Goal: Information Seeking & Learning: Learn about a topic

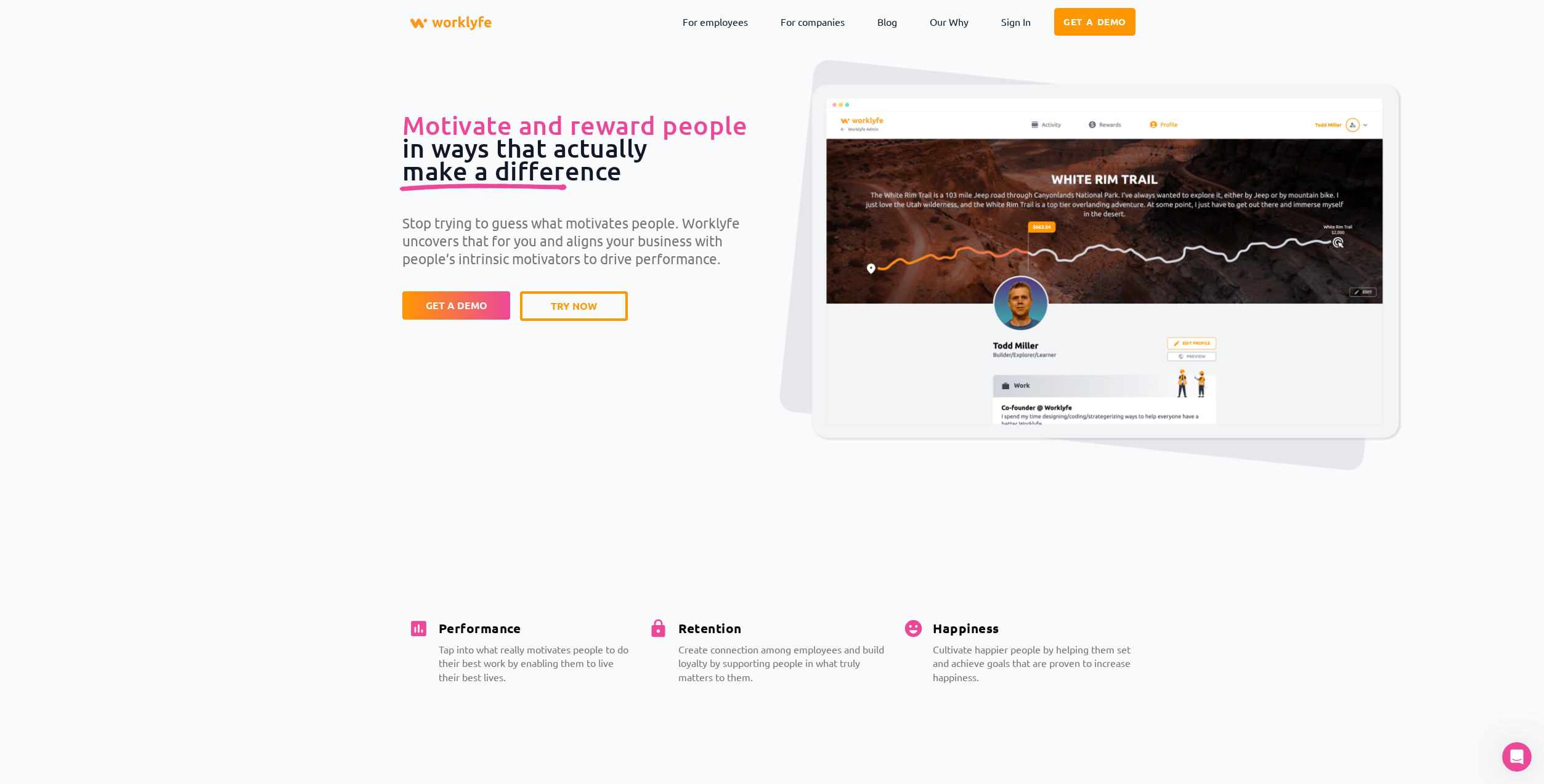
click at [469, 307] on span "GET A DEMO" at bounding box center [456, 305] width 62 height 10
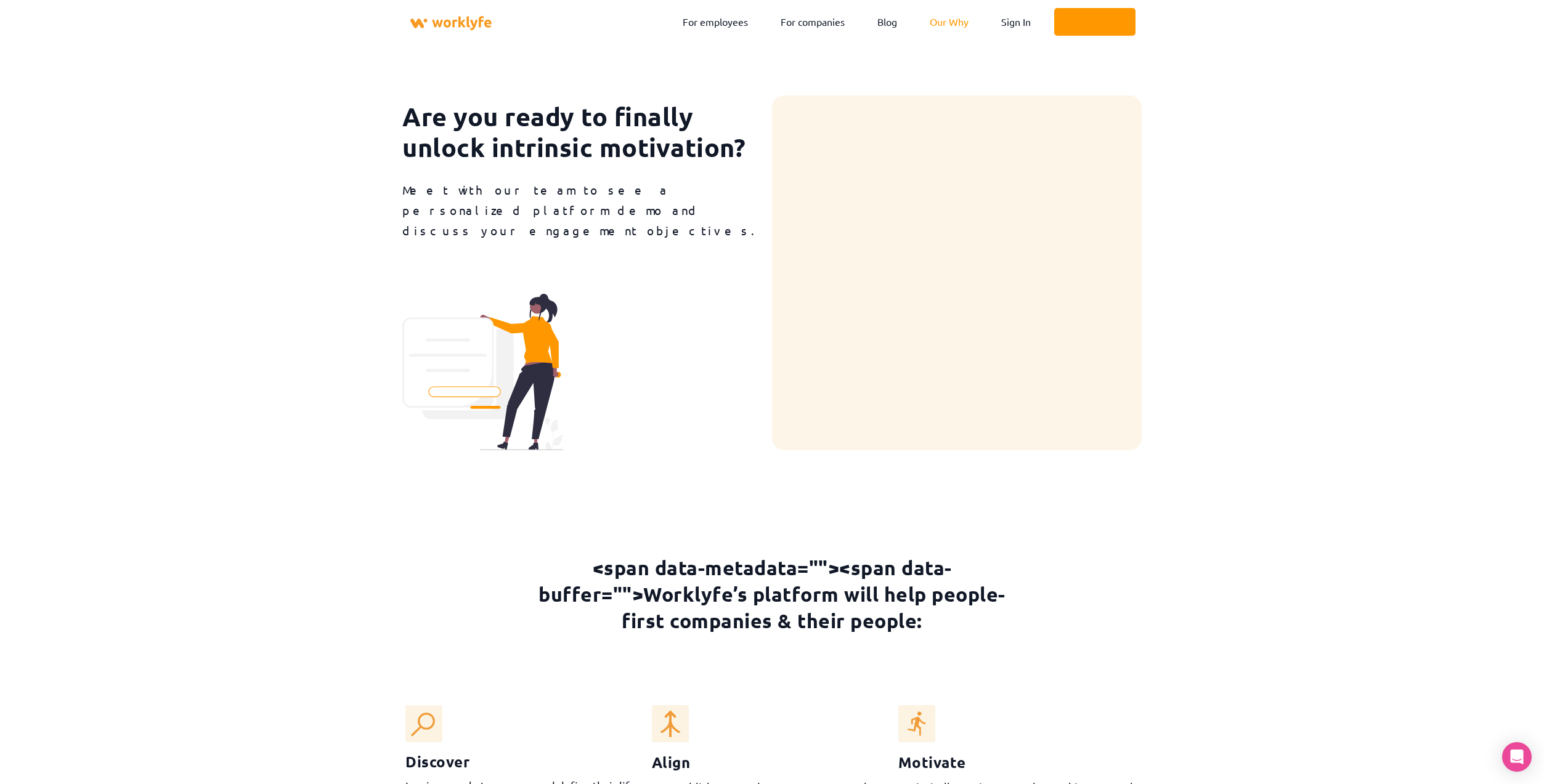
click at [946, 24] on link "Our Why" at bounding box center [949, 22] width 57 height 29
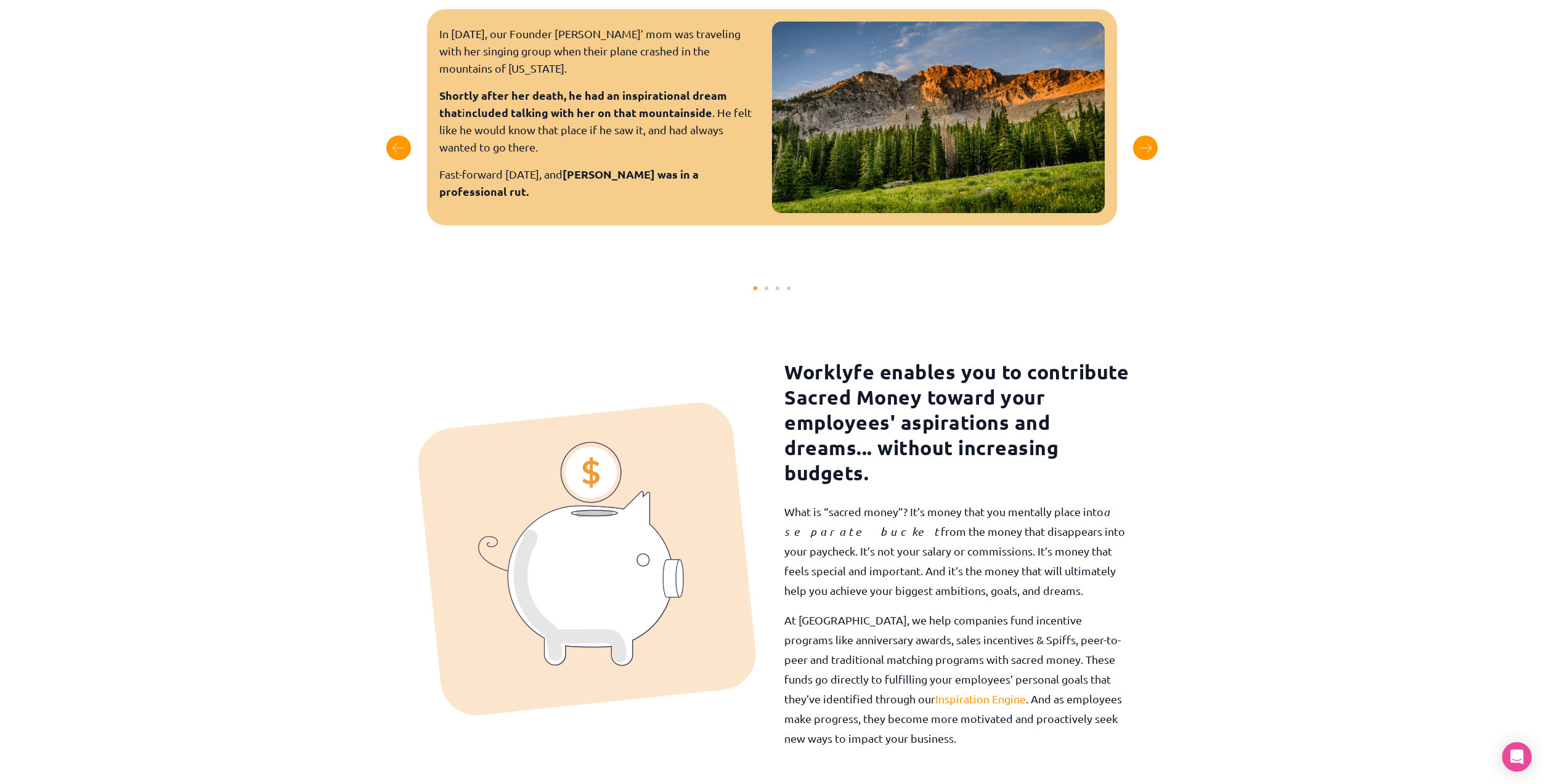
scroll to position [973, 0]
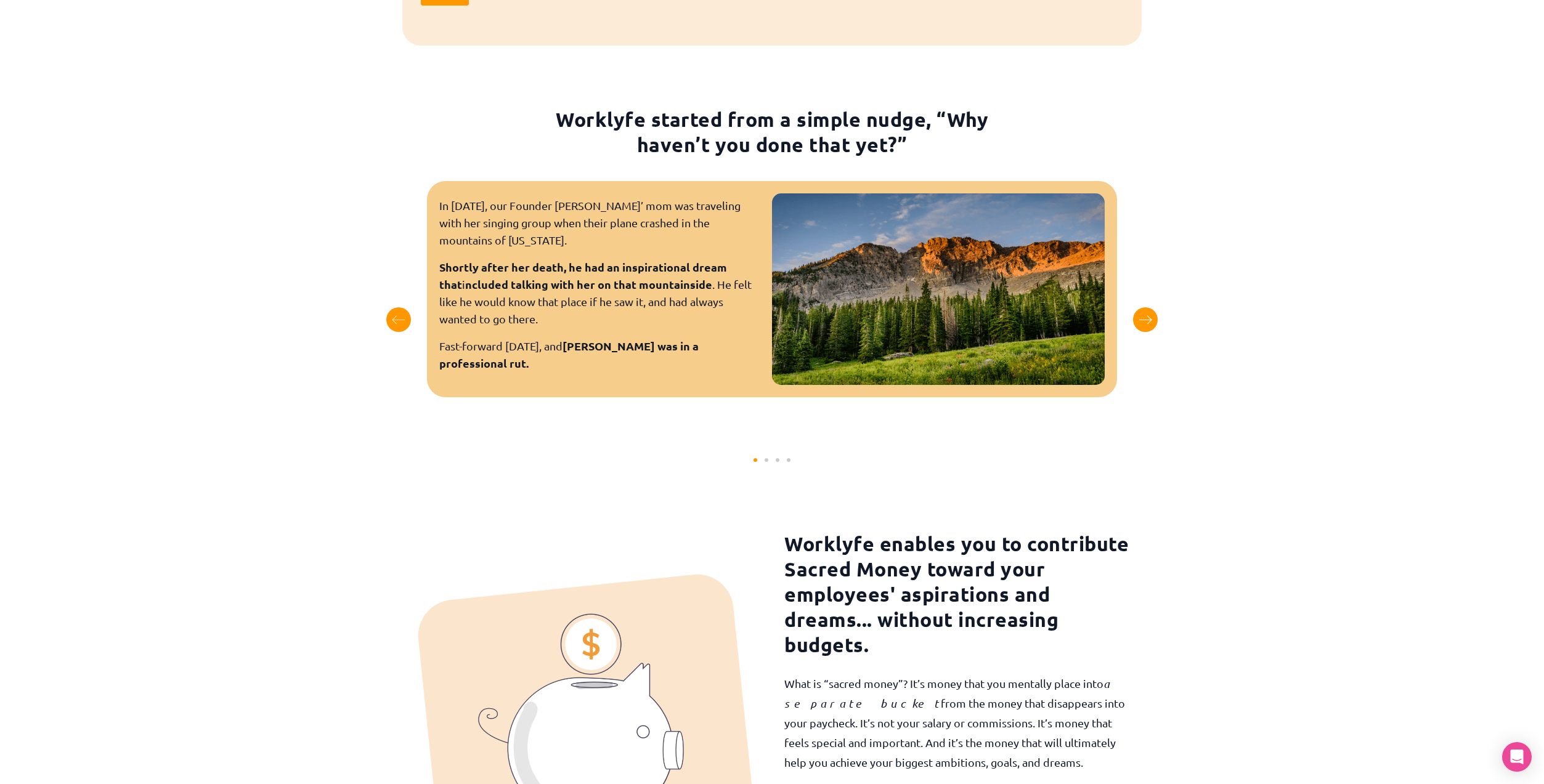
click at [1156, 322] on div "Next slide" at bounding box center [1145, 319] width 25 height 25
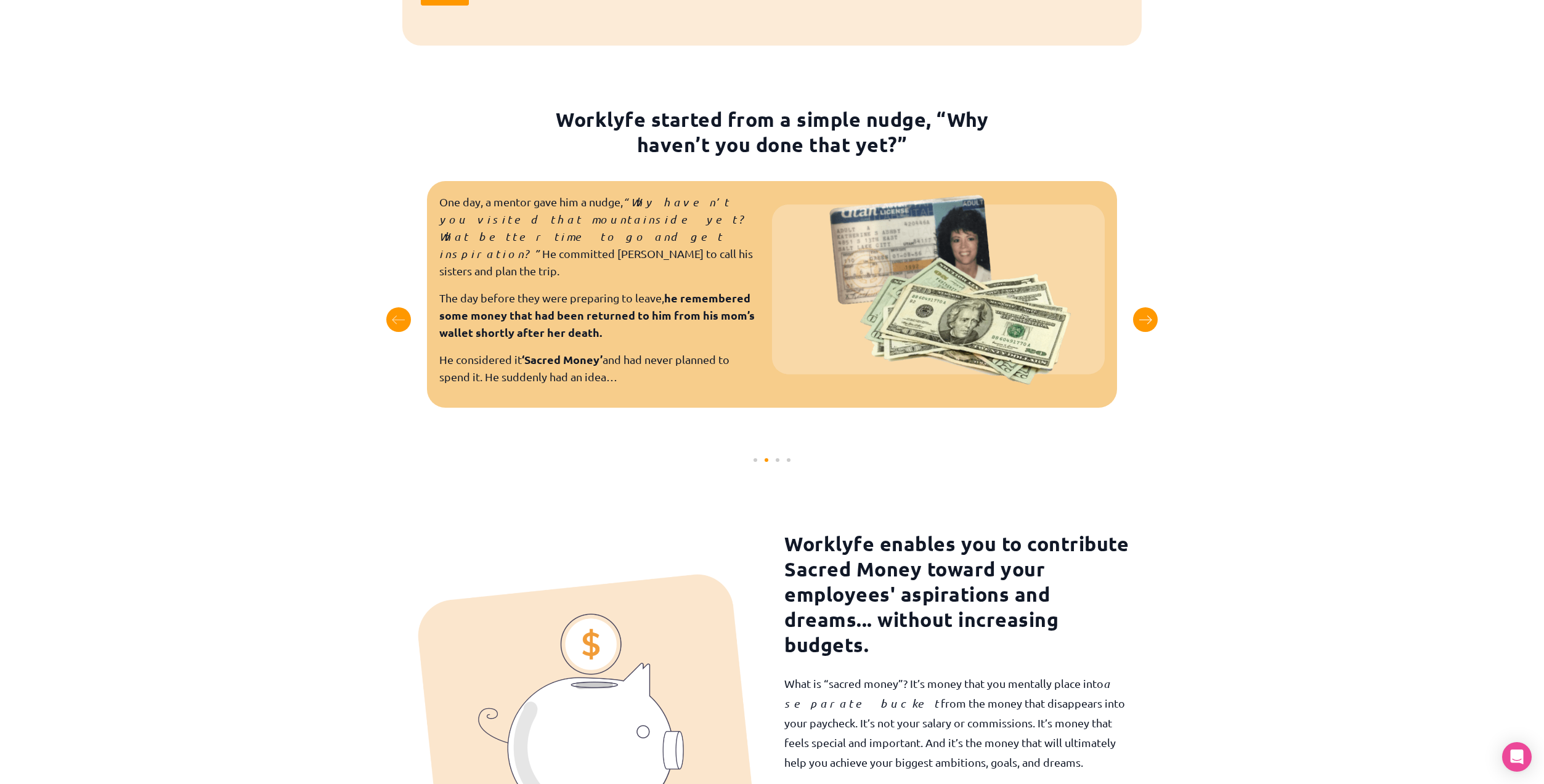
click at [1150, 322] on div "Next slide" at bounding box center [1145, 319] width 25 height 25
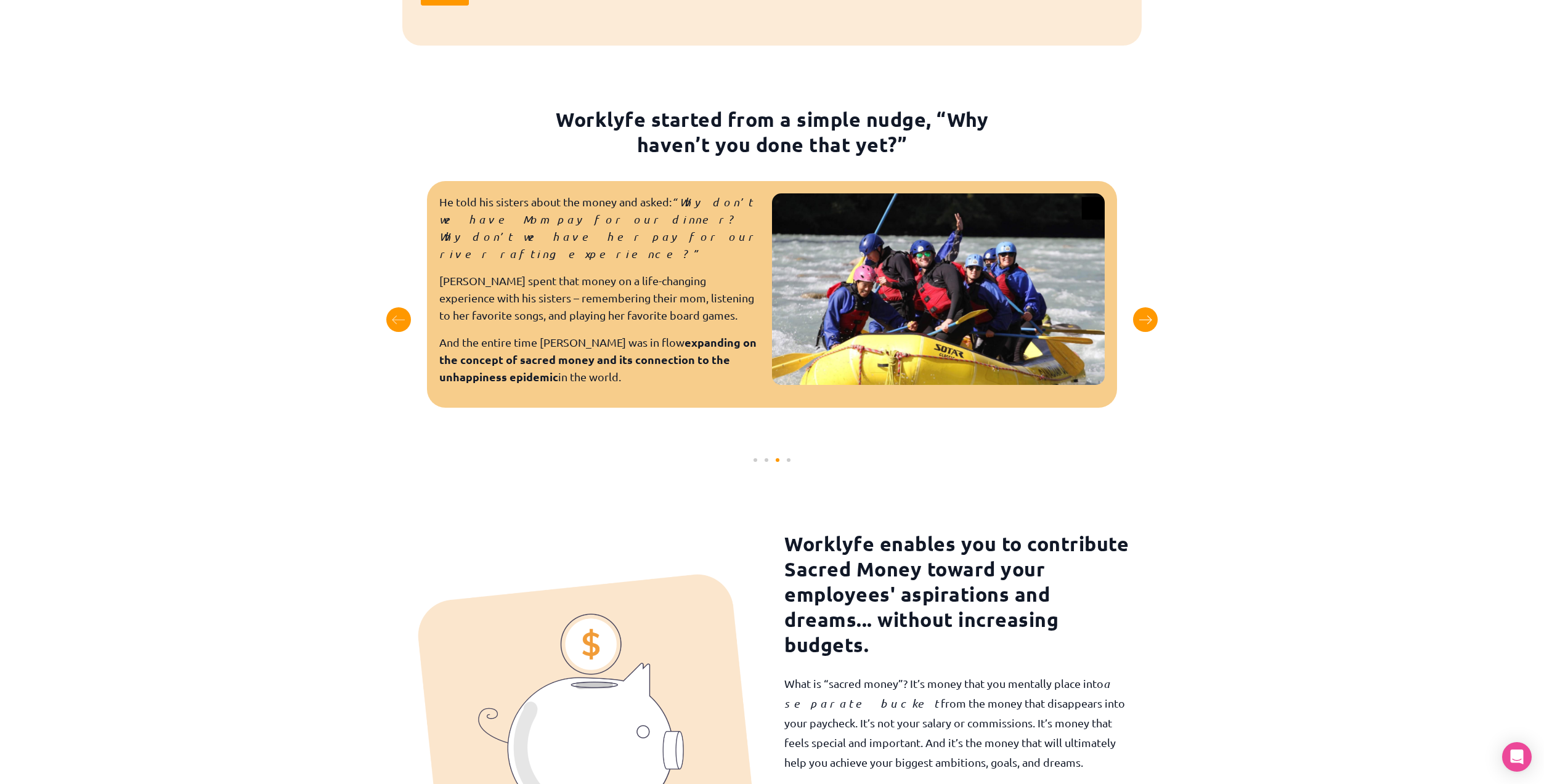
click at [1150, 322] on div "Next slide" at bounding box center [1145, 319] width 25 height 25
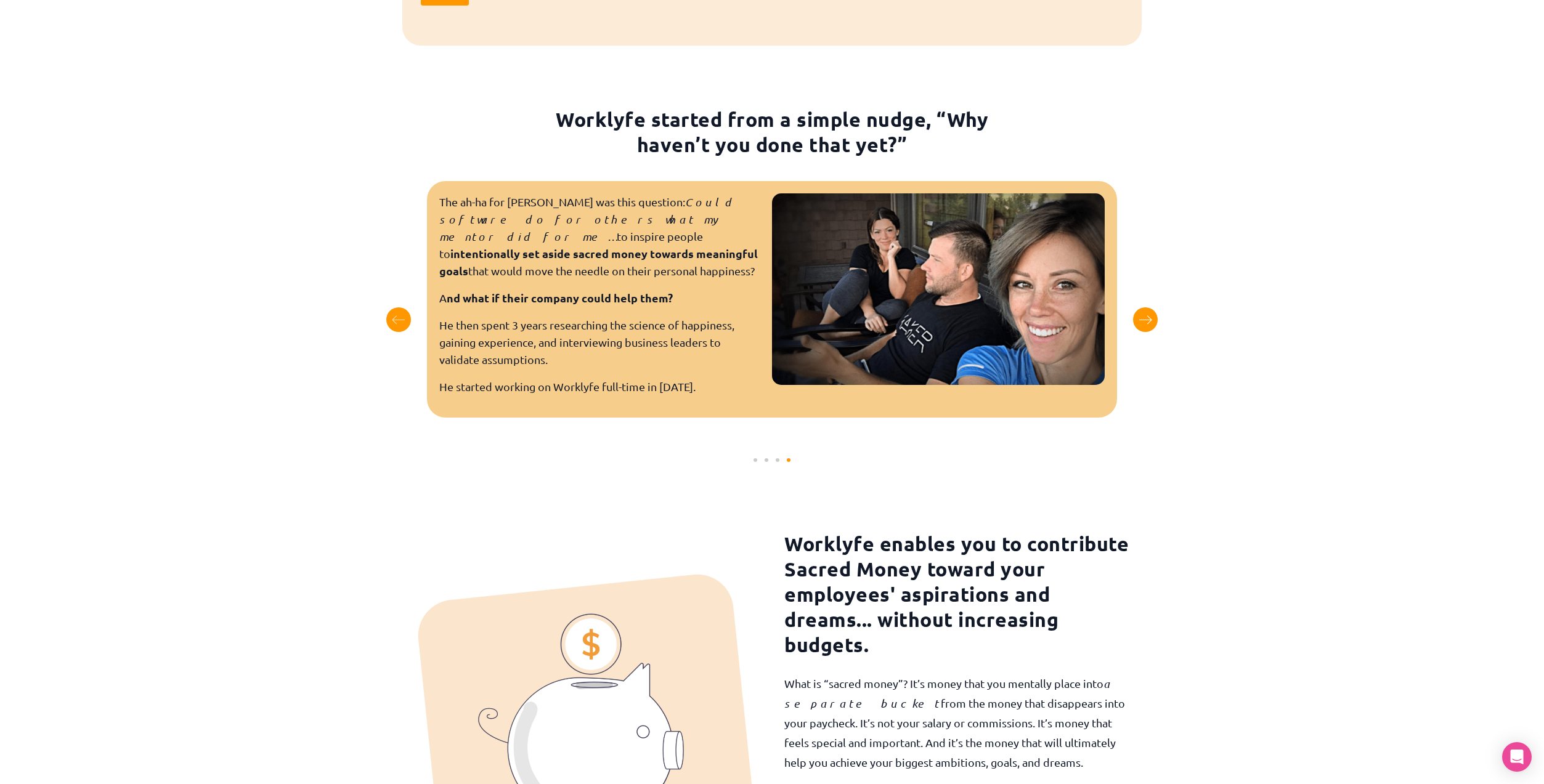
click at [1150, 322] on div "Next slide" at bounding box center [1145, 319] width 25 height 25
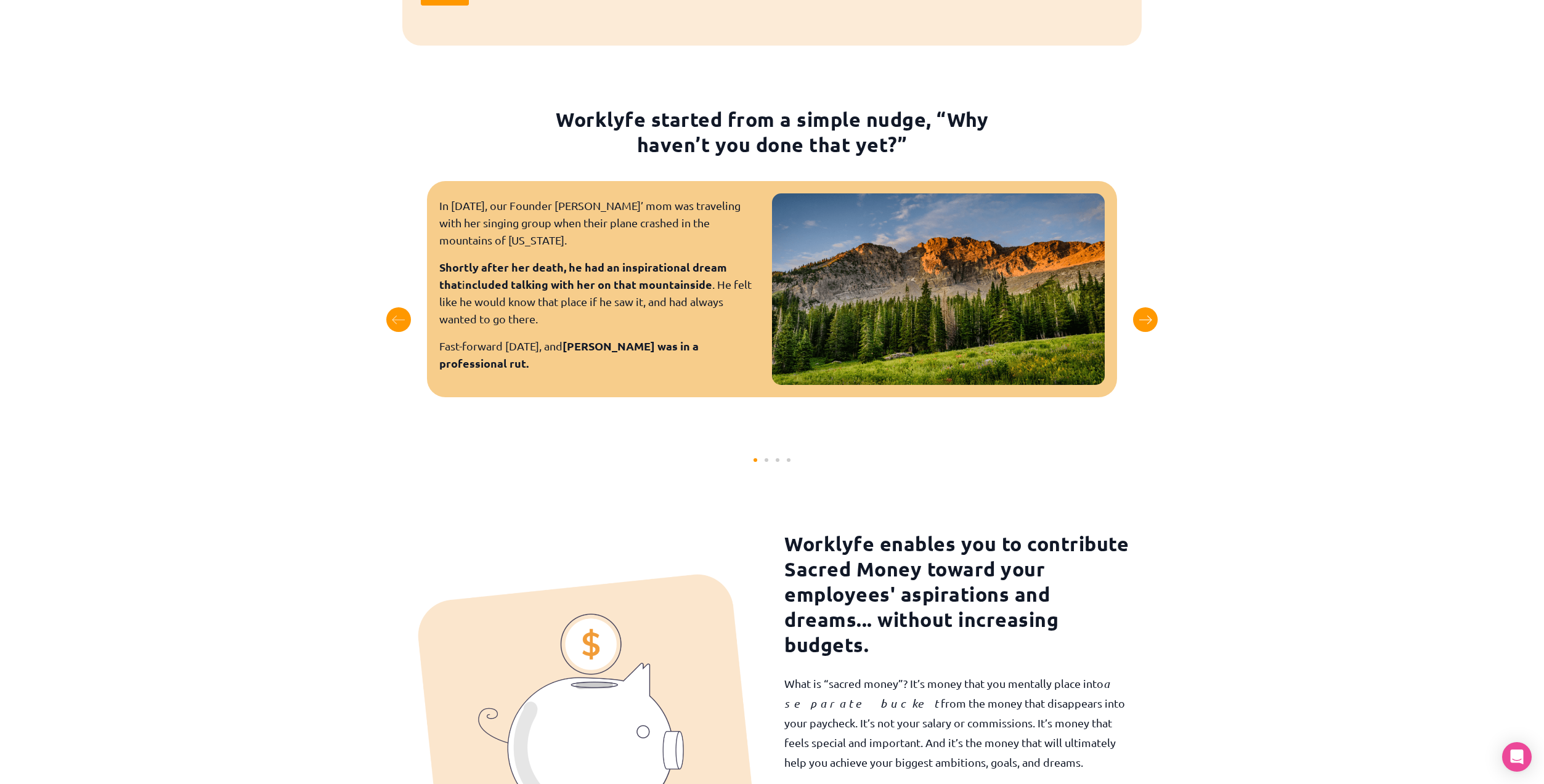
click at [1150, 322] on div "Next slide" at bounding box center [1145, 319] width 25 height 25
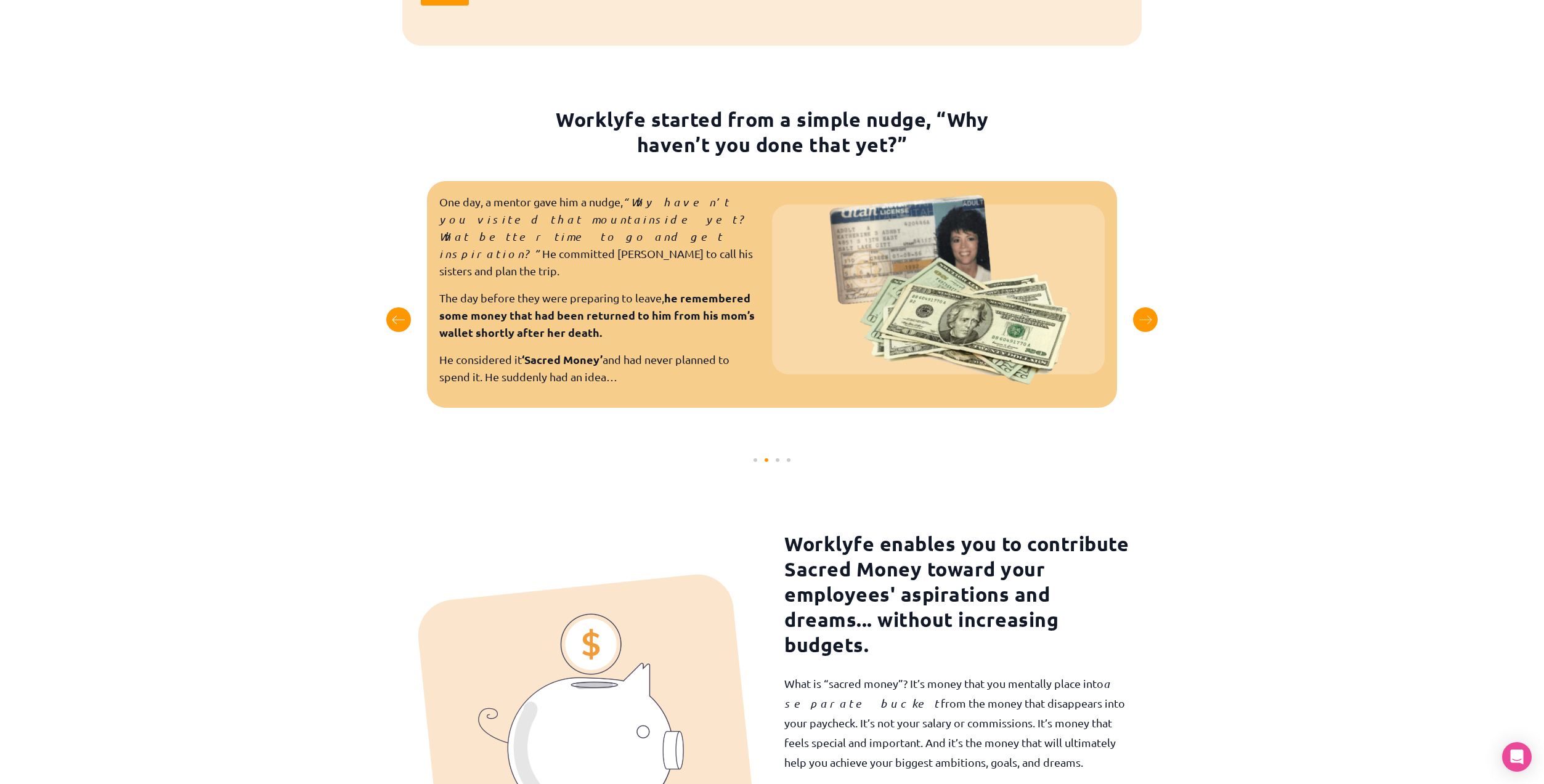
click at [391, 315] on div "Previous slide" at bounding box center [398, 319] width 25 height 25
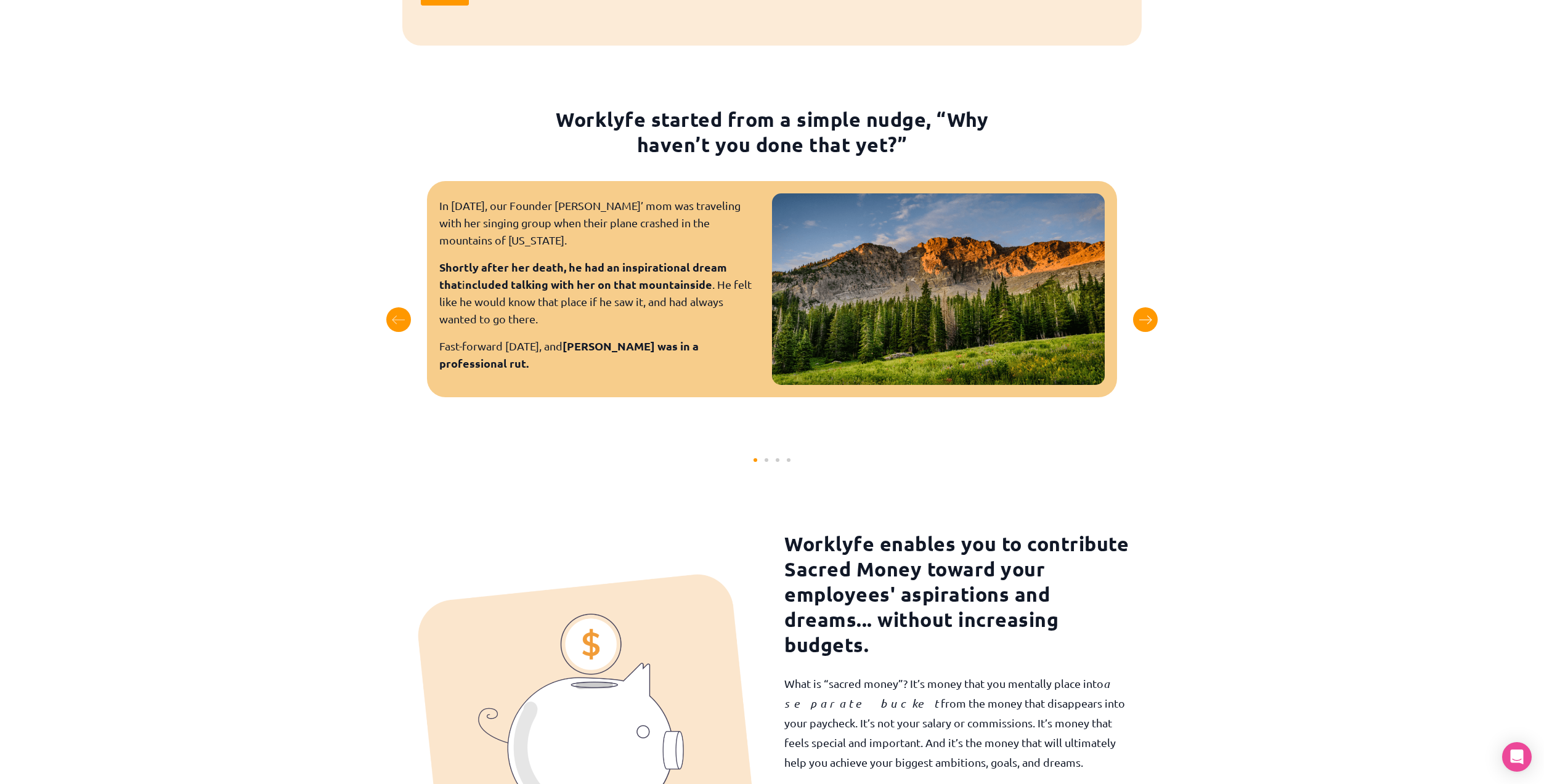
click at [1149, 319] on icon "Next slide" at bounding box center [1145, 319] width 12 height 1
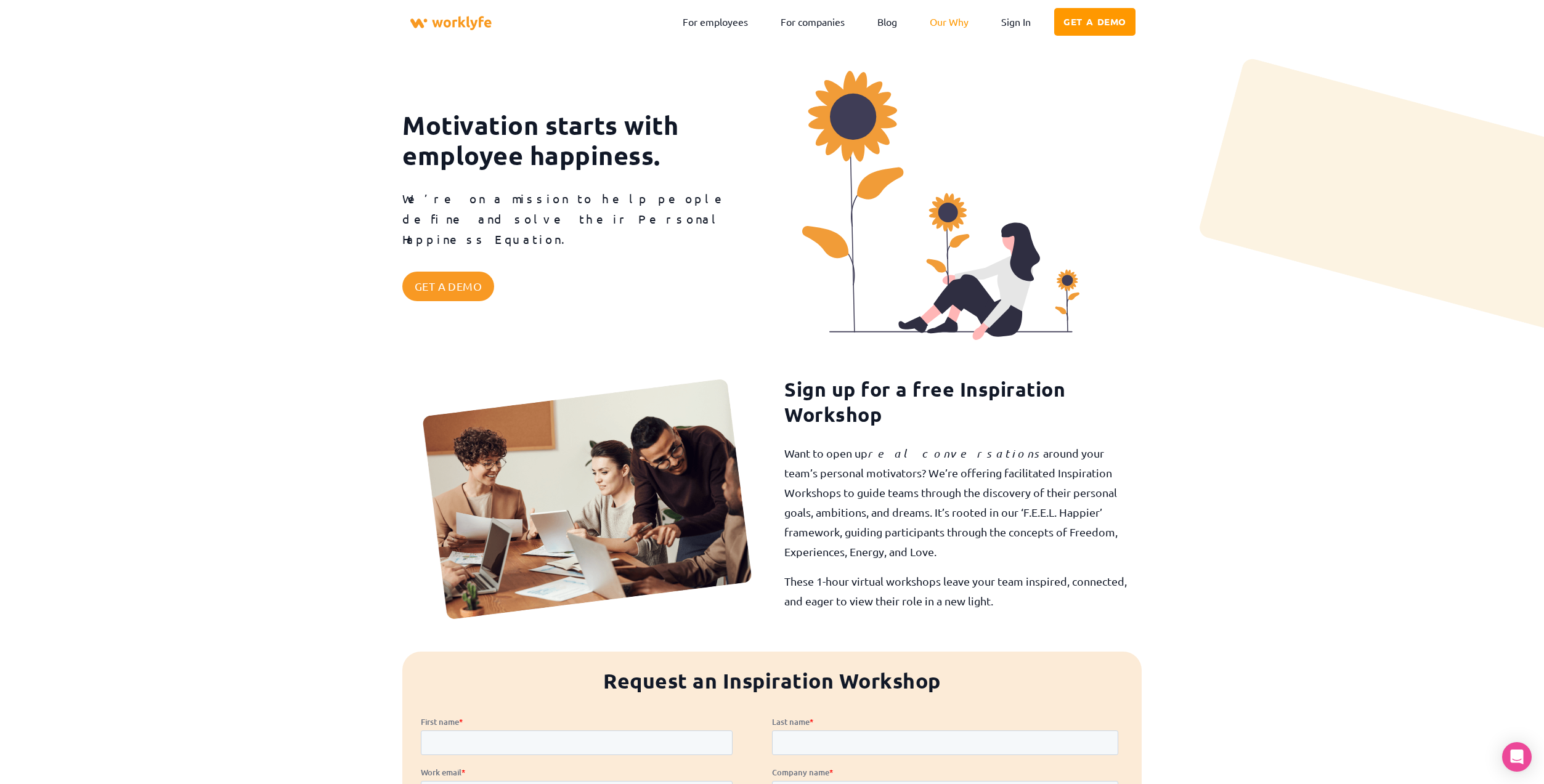
scroll to position [0, 0]
click at [699, 21] on link "For employees" at bounding box center [715, 22] width 84 height 29
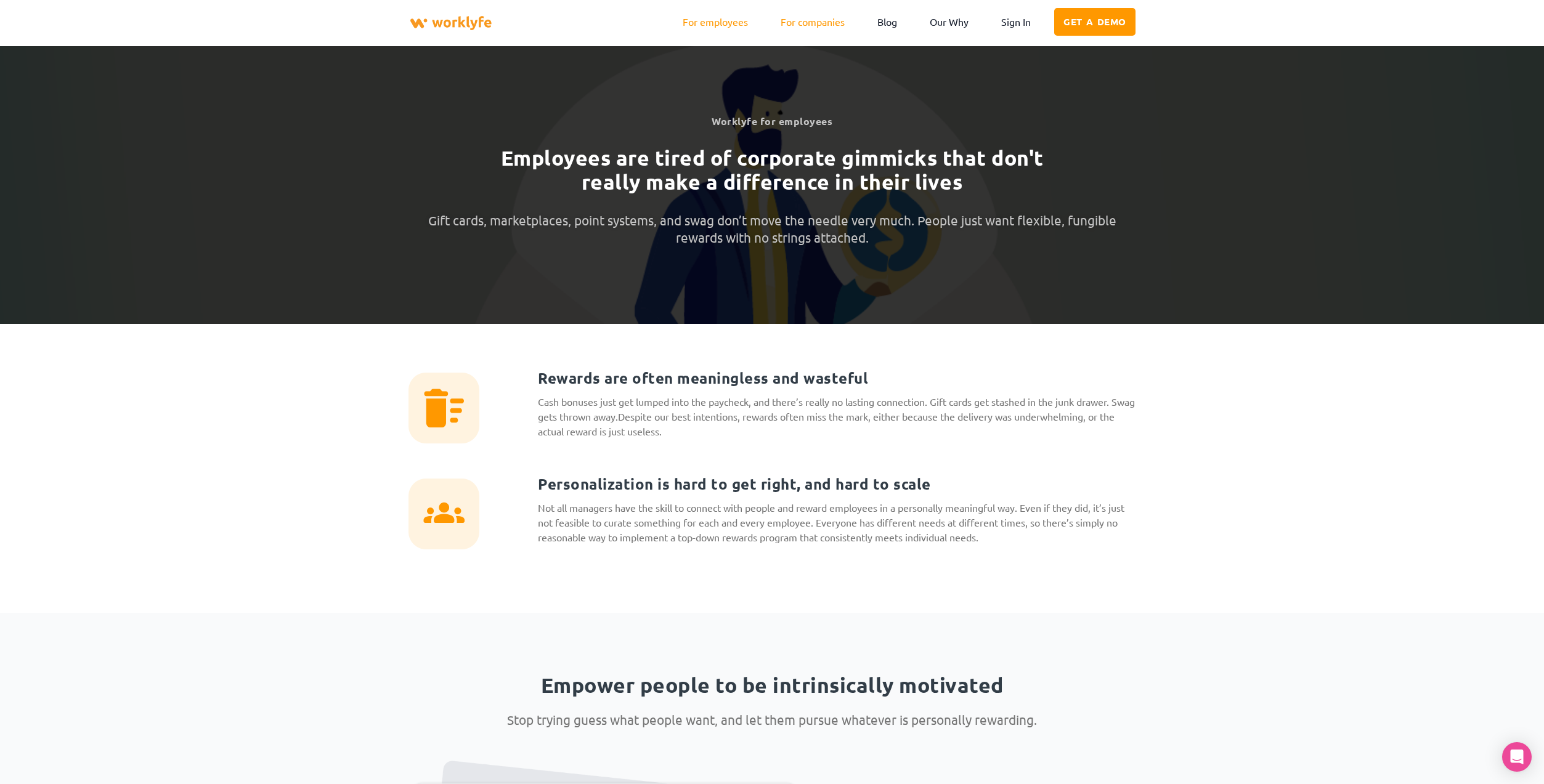
click at [803, 23] on link "For companies" at bounding box center [812, 22] width 82 height 29
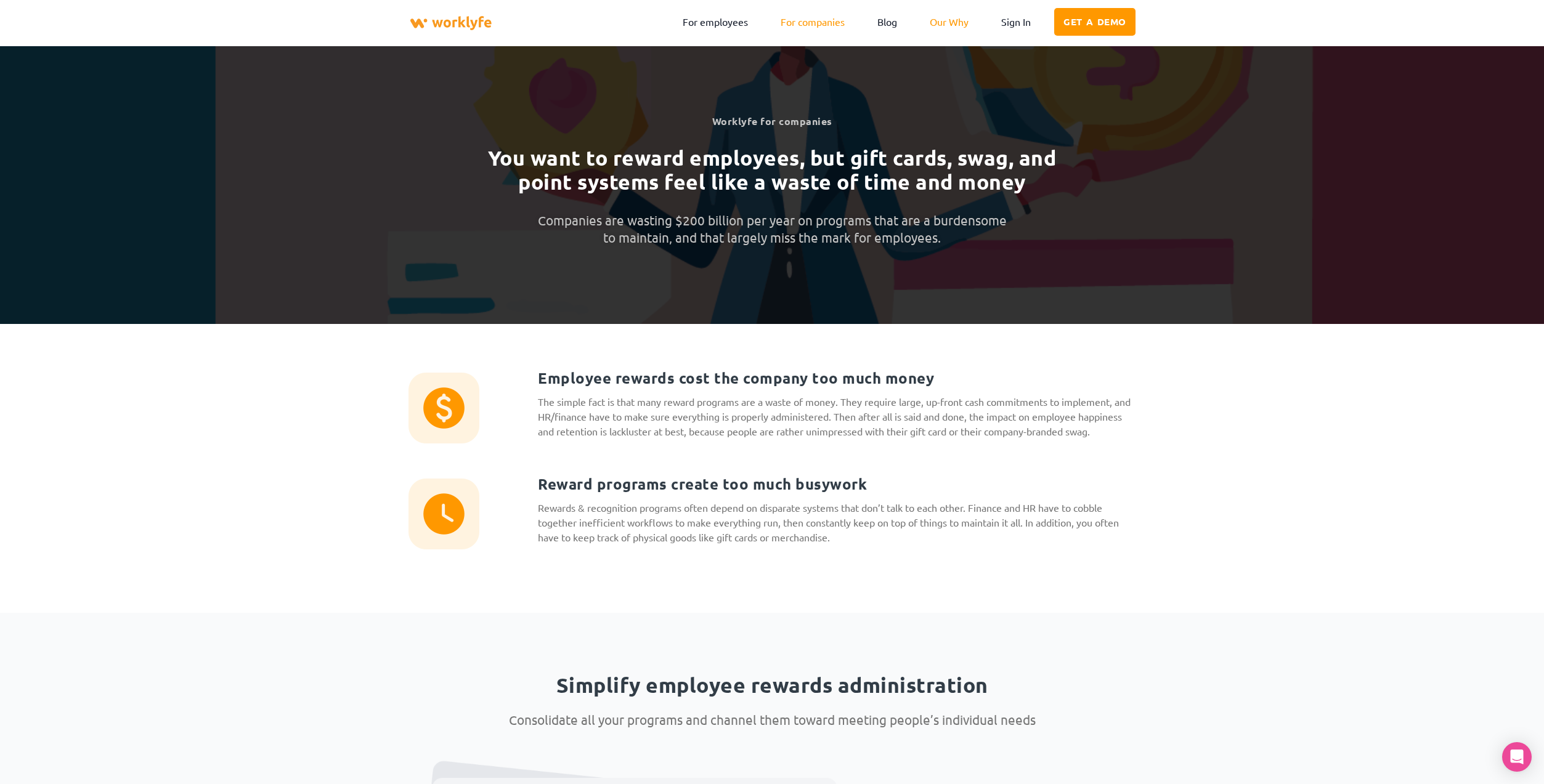
click at [948, 22] on link "Our Why" at bounding box center [949, 22] width 57 height 29
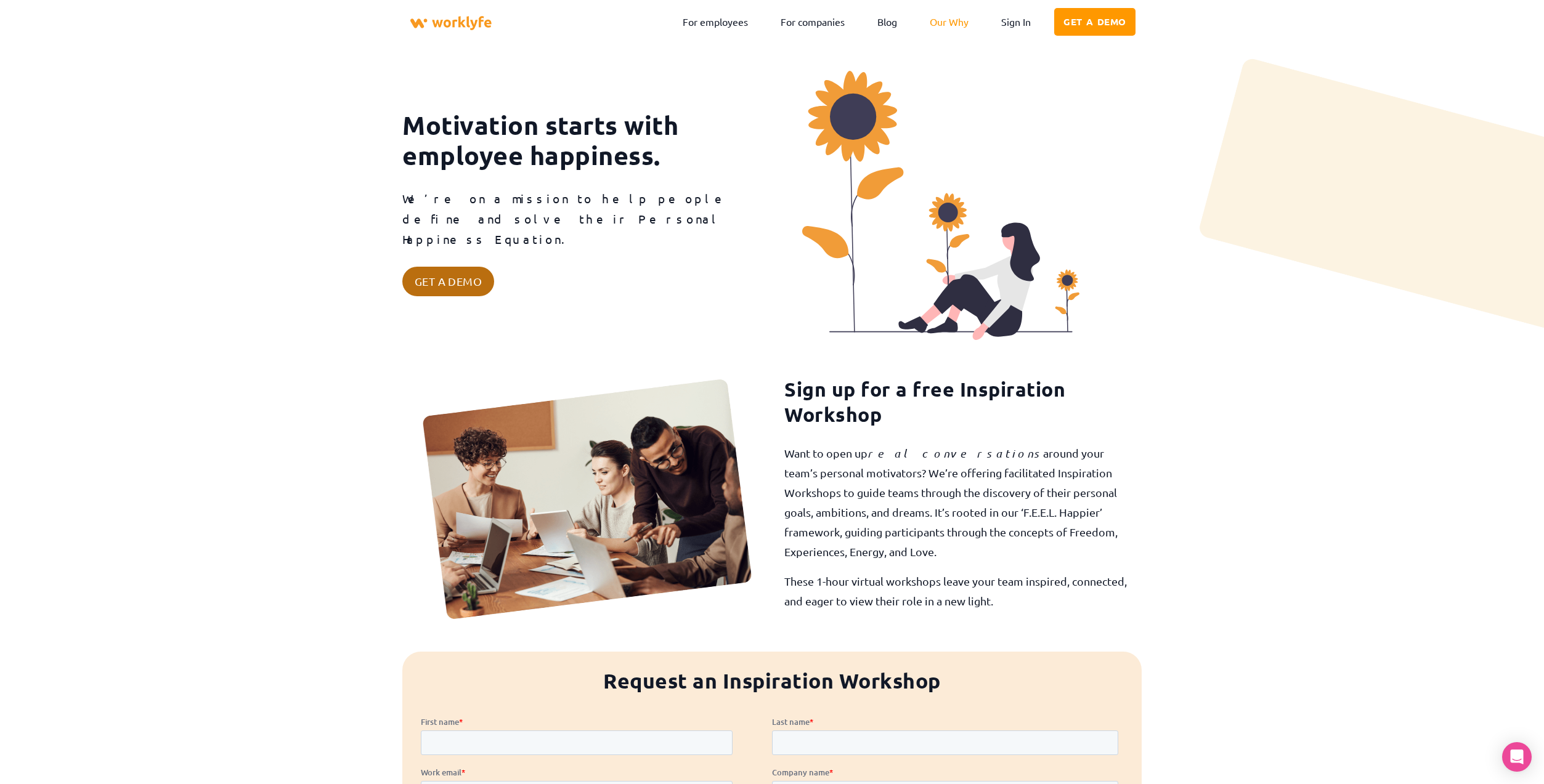
click at [461, 276] on span "Get a demo" at bounding box center [448, 281] width 67 height 11
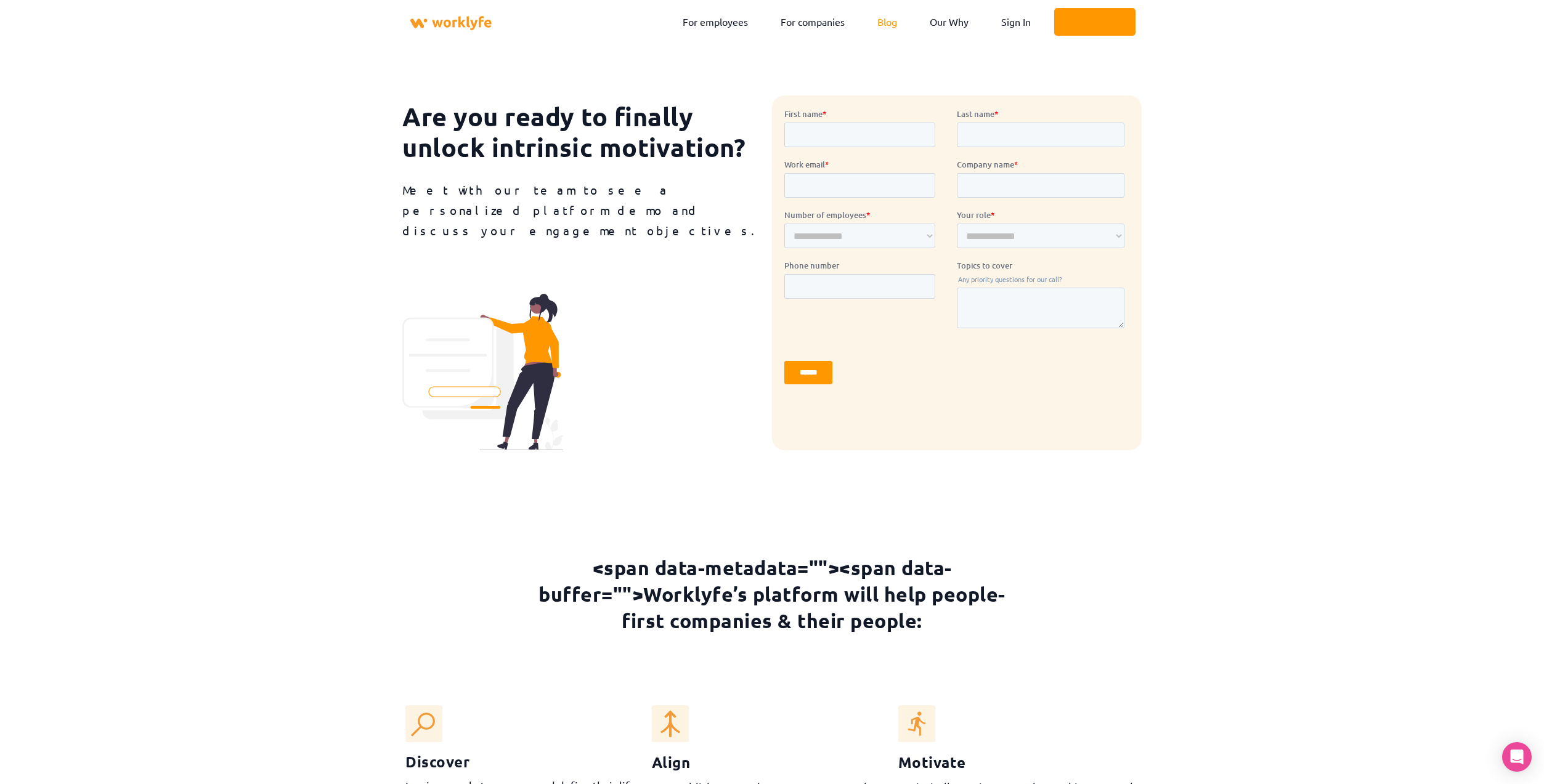
click at [889, 23] on link "Blog" at bounding box center [887, 22] width 39 height 29
